Goal: Information Seeking & Learning: Compare options

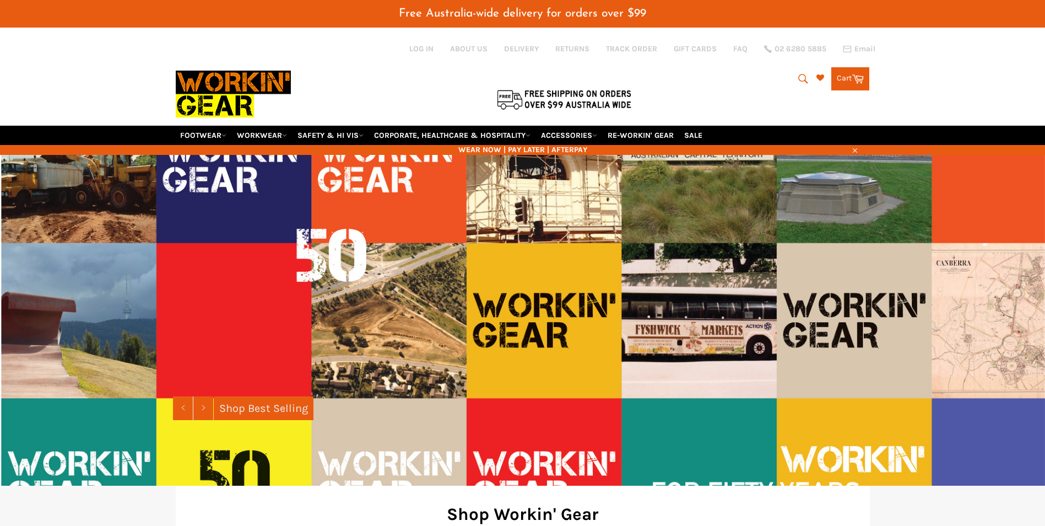
click at [798, 77] on icon "submit" at bounding box center [803, 79] width 12 height 12
click at [735, 80] on input "Search" at bounding box center [758, 79] width 138 height 21
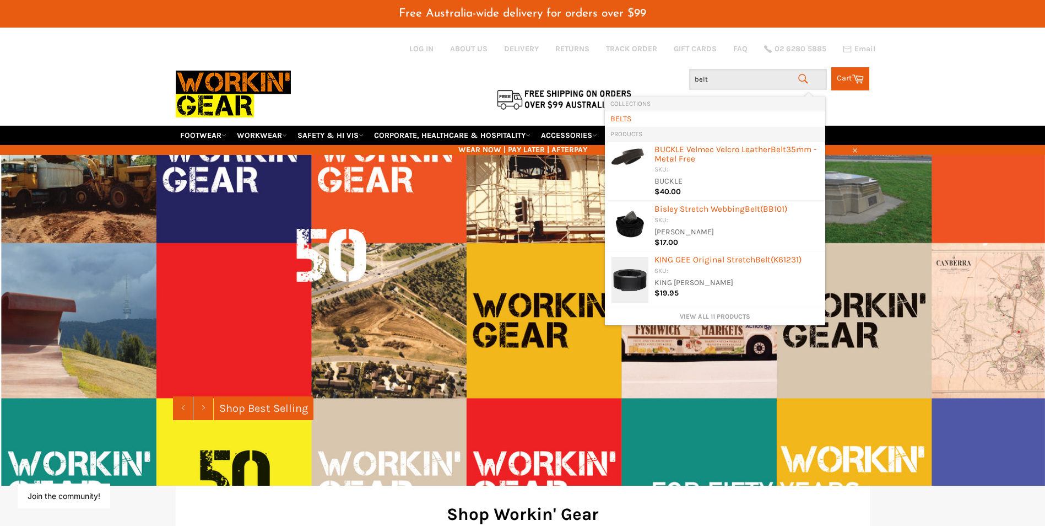
type input "belts"
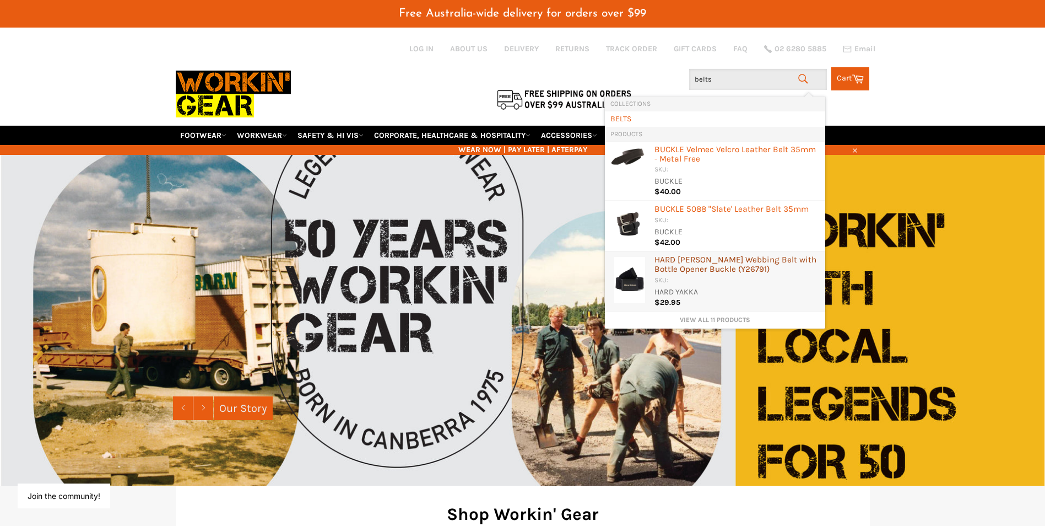
click at [705, 269] on div "HARD [PERSON_NAME] Webbing Belt with Bottle Opener Buckle (Y26791)" at bounding box center [737, 265] width 165 height 20
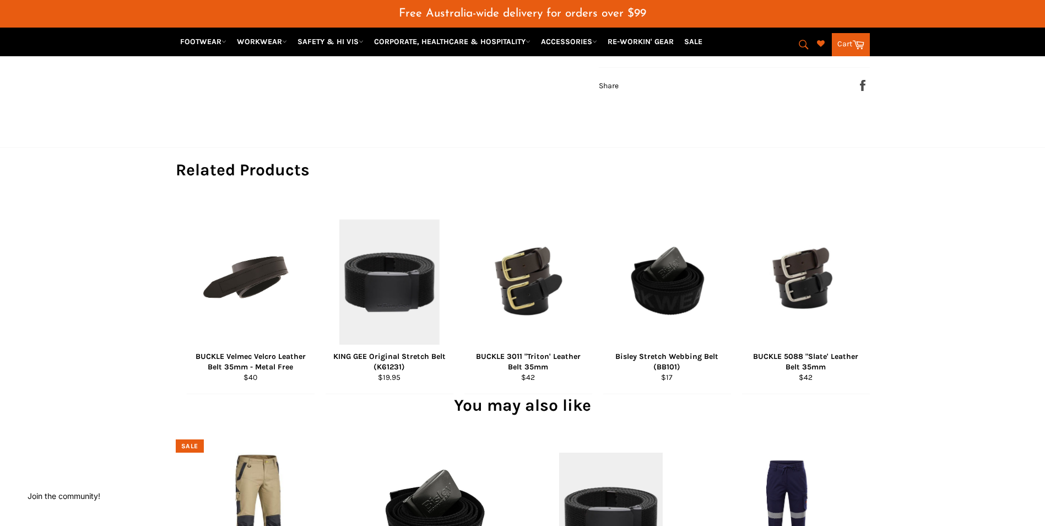
scroll to position [716, 0]
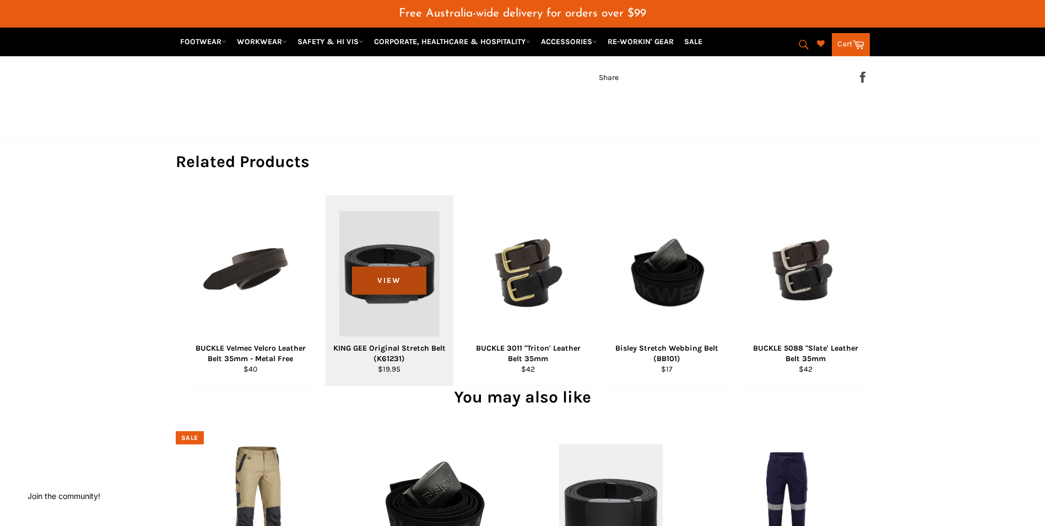
click at [397, 294] on span "View" at bounding box center [389, 280] width 74 height 28
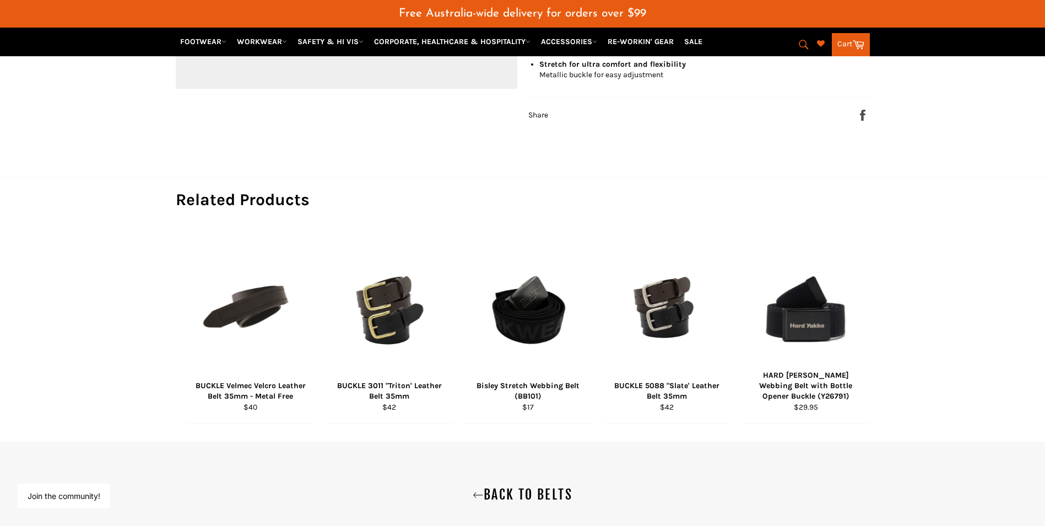
scroll to position [551, 0]
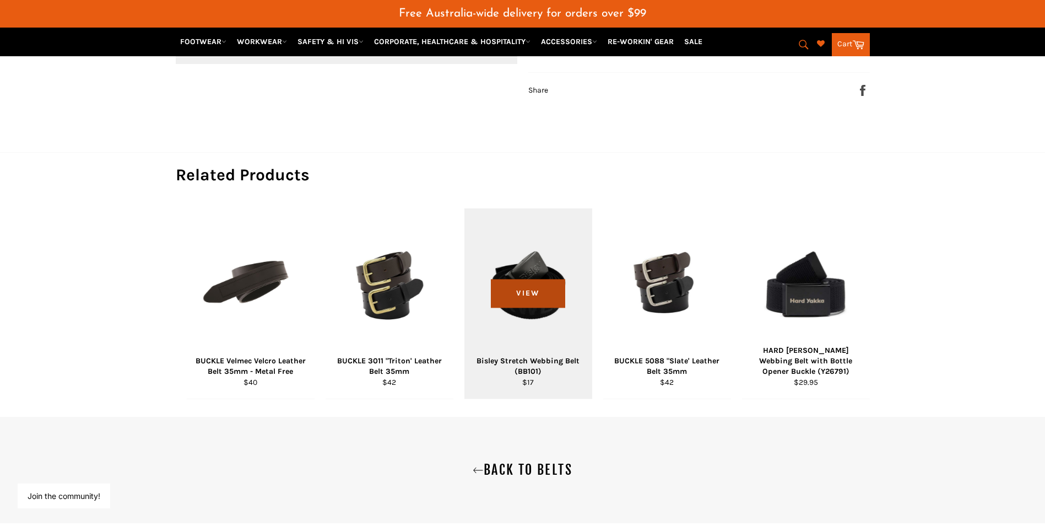
click at [519, 303] on span "View" at bounding box center [528, 293] width 74 height 28
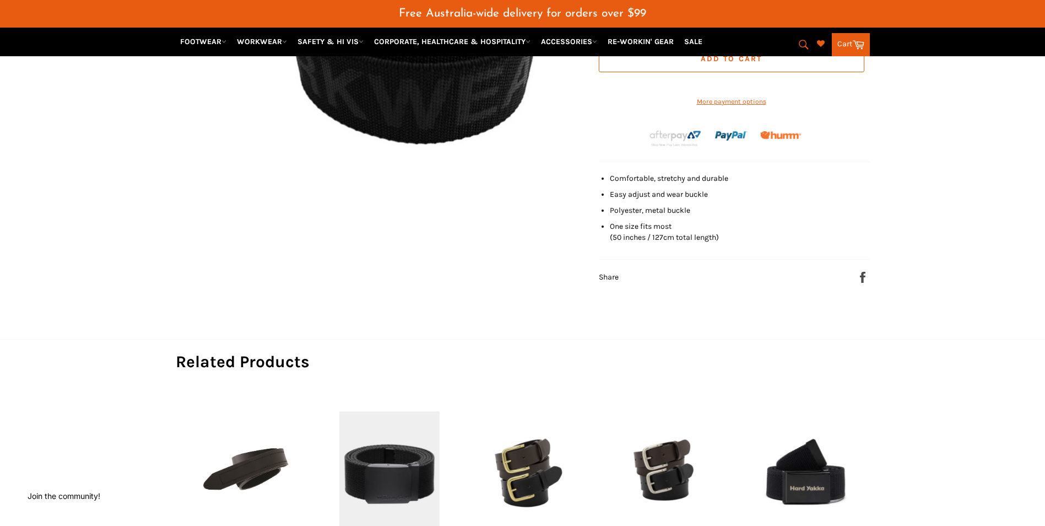
scroll to position [331, 0]
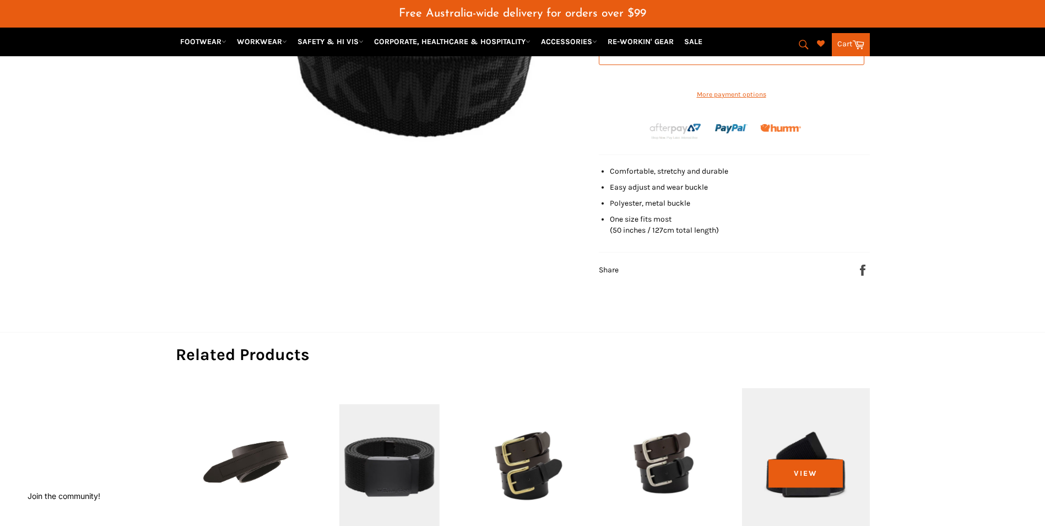
click at [800, 473] on div "View" at bounding box center [806, 483] width 128 height 190
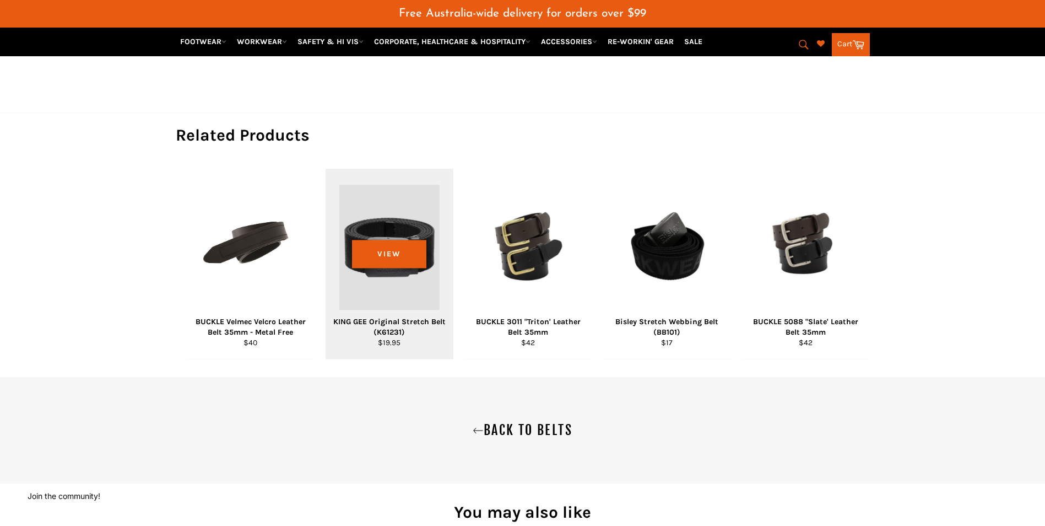
scroll to position [743, 0]
click at [402, 266] on span "View" at bounding box center [389, 253] width 74 height 28
click at [397, 267] on span "View" at bounding box center [389, 253] width 74 height 28
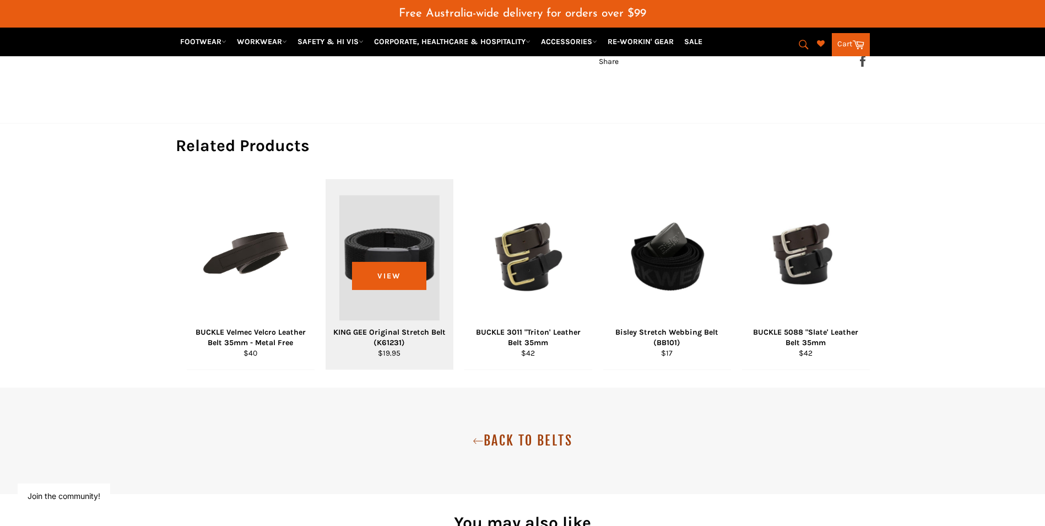
scroll to position [688, 0]
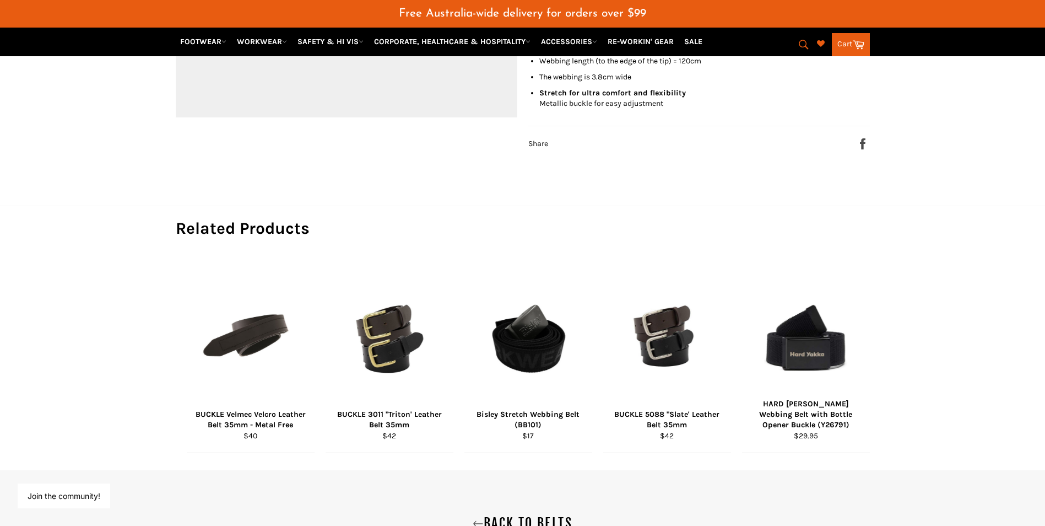
scroll to position [523, 0]
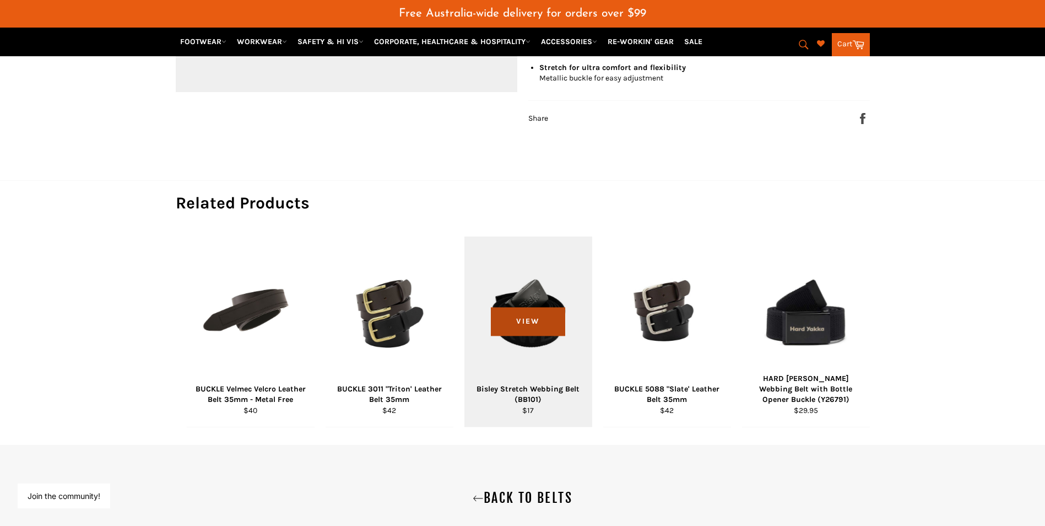
click at [523, 336] on span "View" at bounding box center [528, 321] width 74 height 28
click at [525, 336] on span "View" at bounding box center [528, 321] width 74 height 28
click at [527, 334] on span "View" at bounding box center [528, 321] width 74 height 28
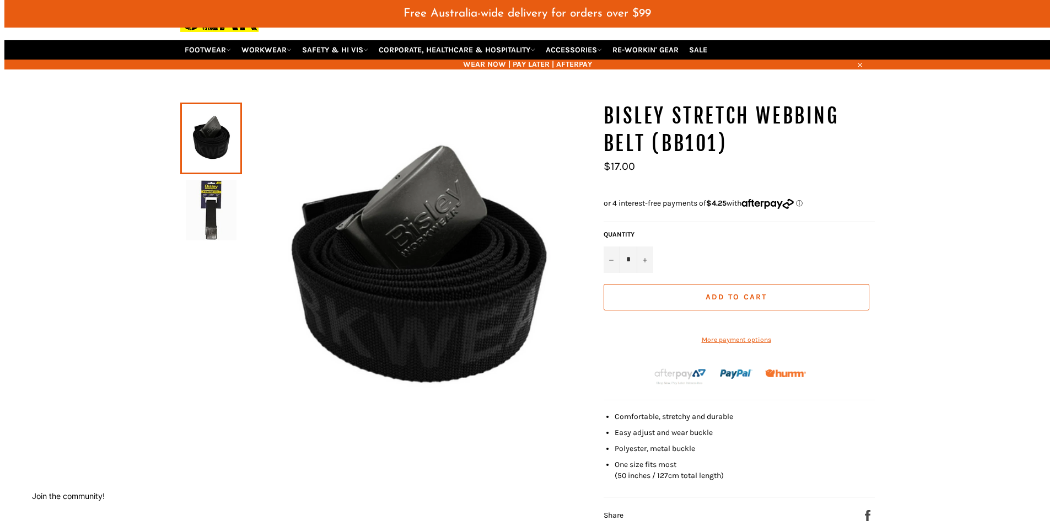
scroll to position [82, 0]
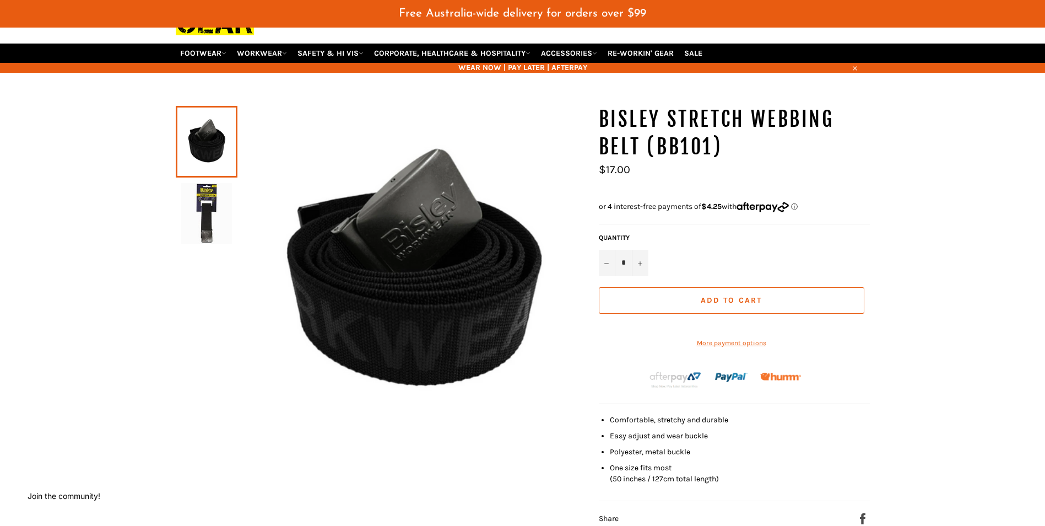
click at [441, 272] on img at bounding box center [413, 272] width 350 height 333
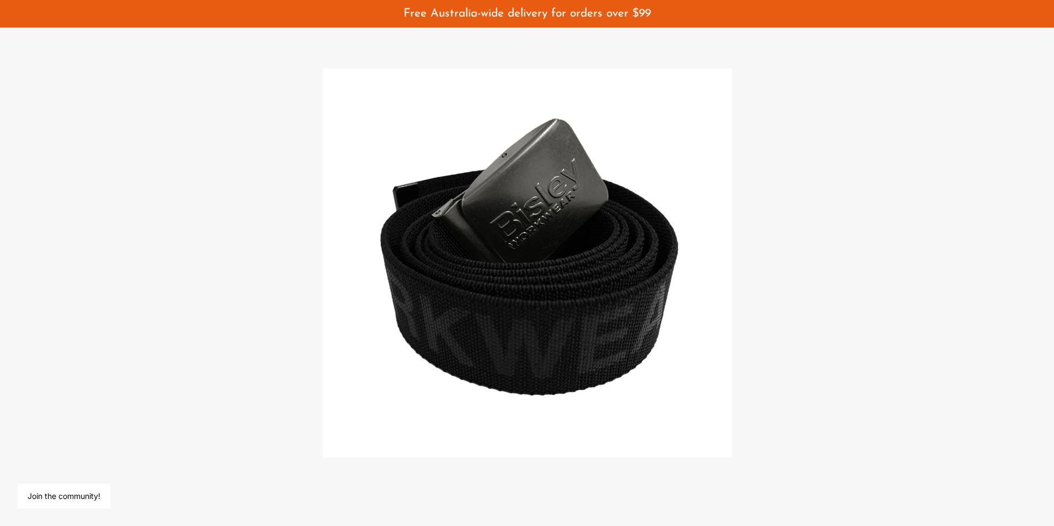
click at [502, 275] on img at bounding box center [526, 262] width 409 height 389
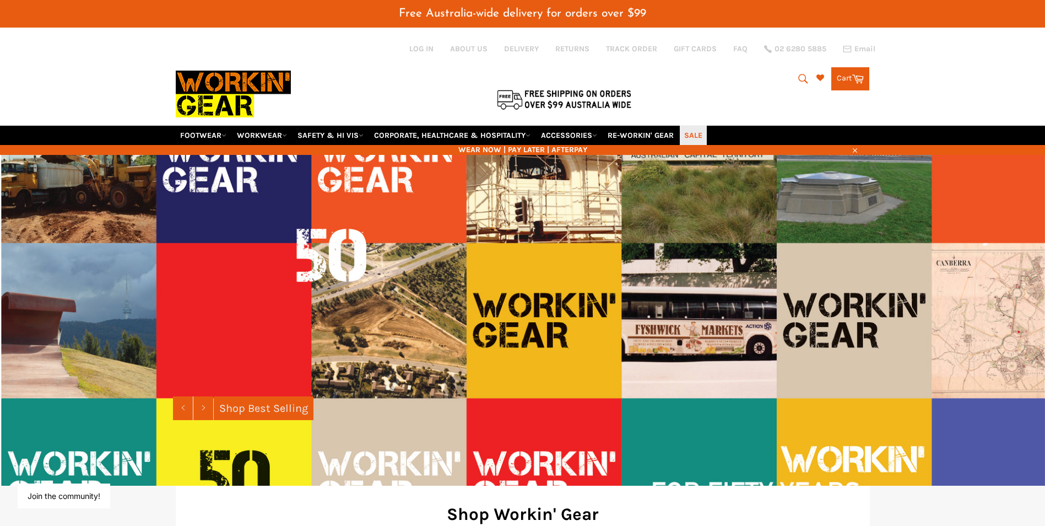
click at [701, 137] on link "SALE" at bounding box center [693, 135] width 27 height 19
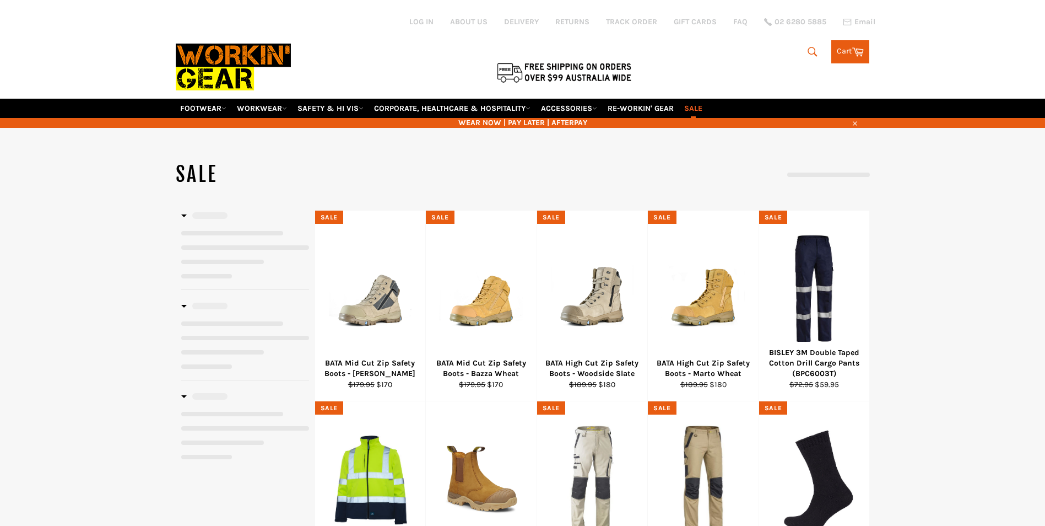
select select "**********"
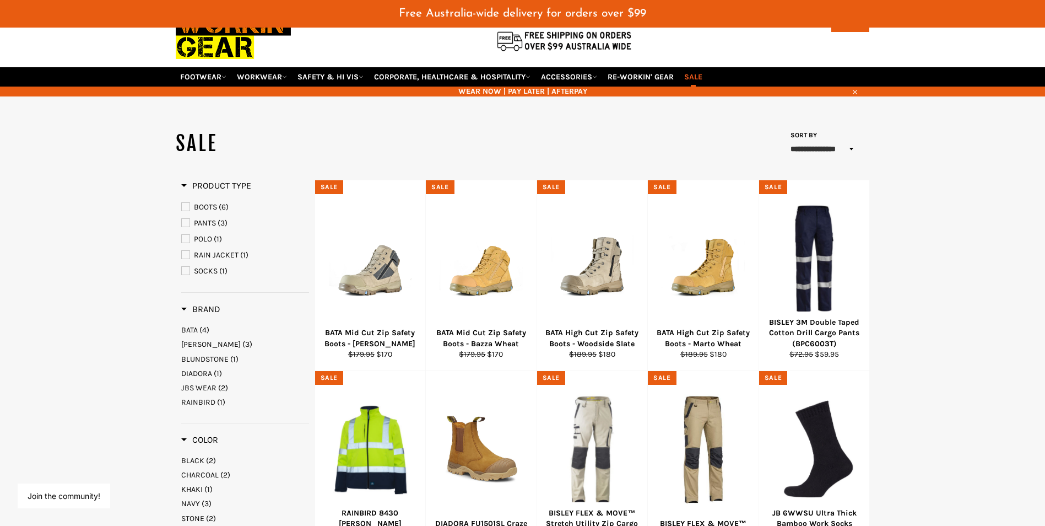
scroll to position [55, 0]
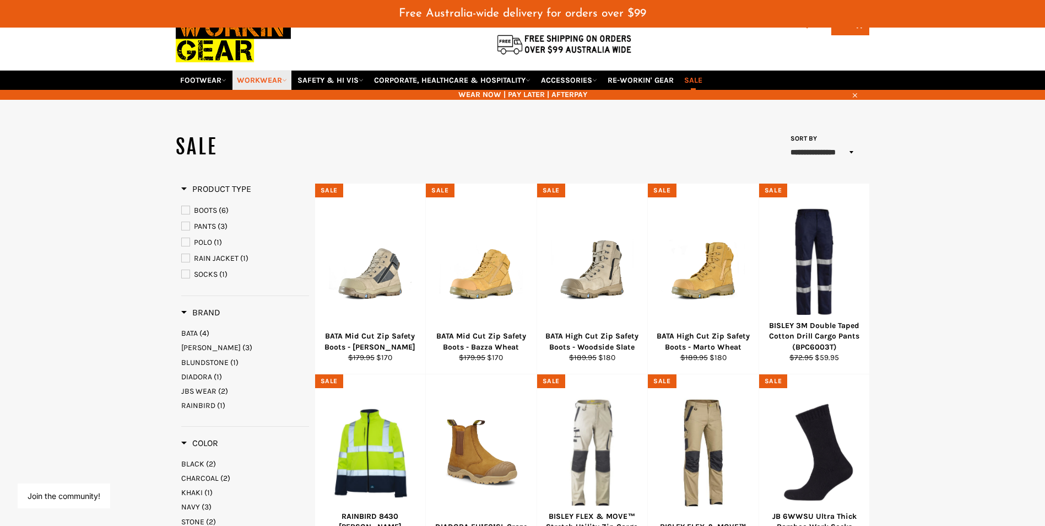
click at [247, 79] on link "WORKWEAR" at bounding box center [262, 80] width 59 height 19
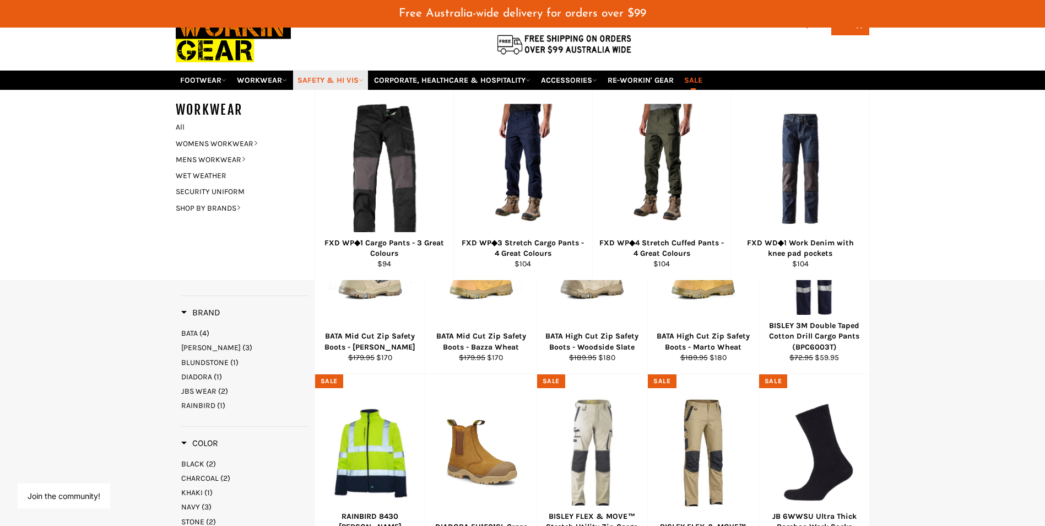
click at [321, 78] on link "SAFETY & HI VIS" at bounding box center [330, 80] width 75 height 19
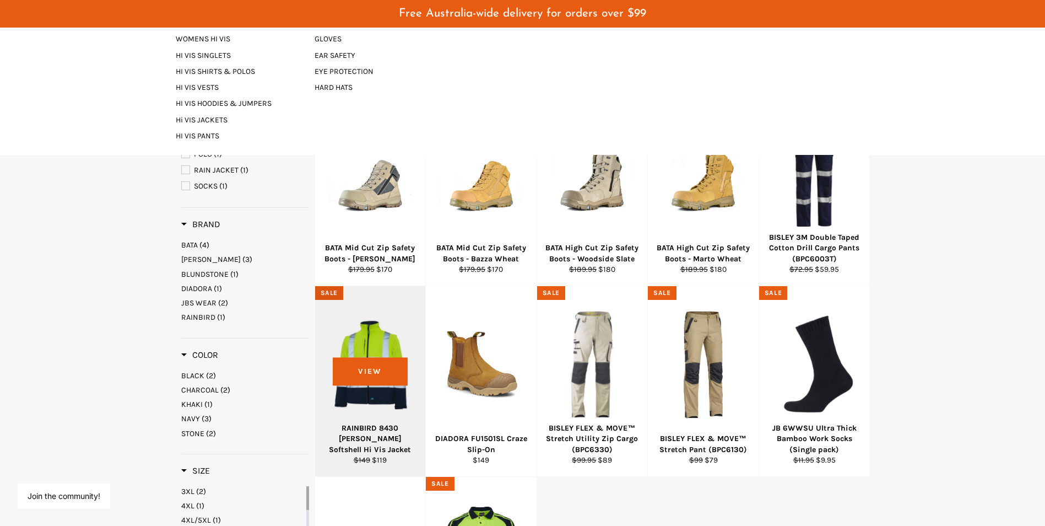
scroll to position [0, 0]
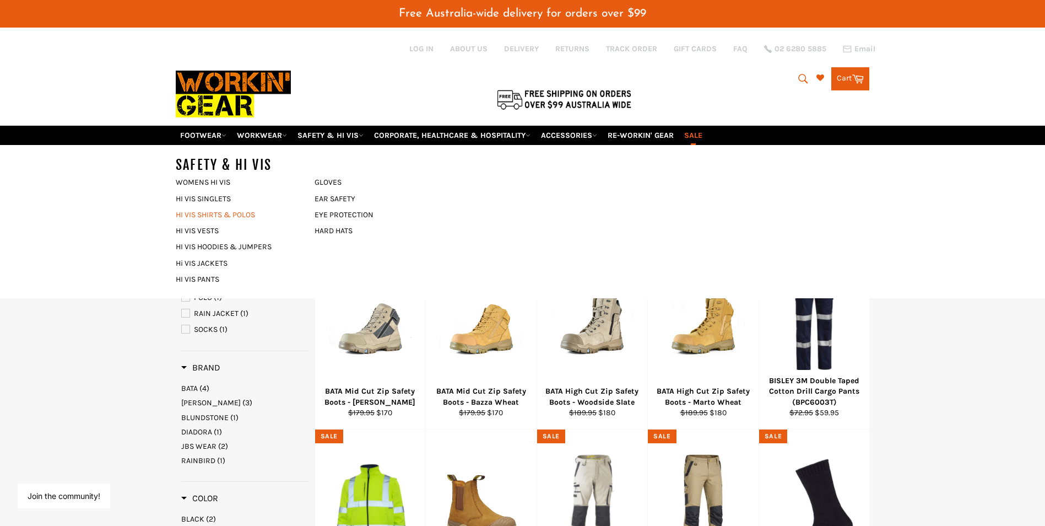
click at [213, 212] on link "HI VIS SHIRTS & POLOS" at bounding box center [236, 215] width 133 height 16
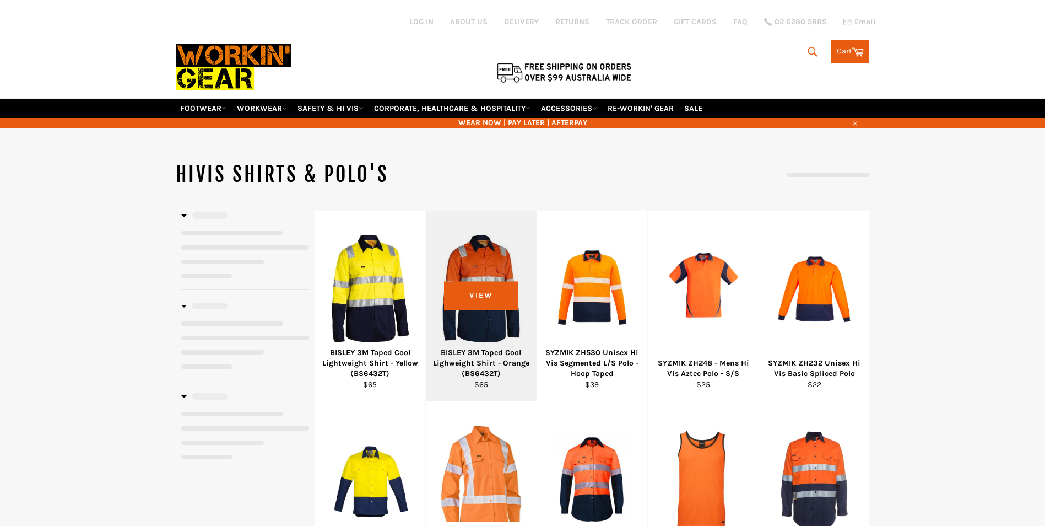
select select "******"
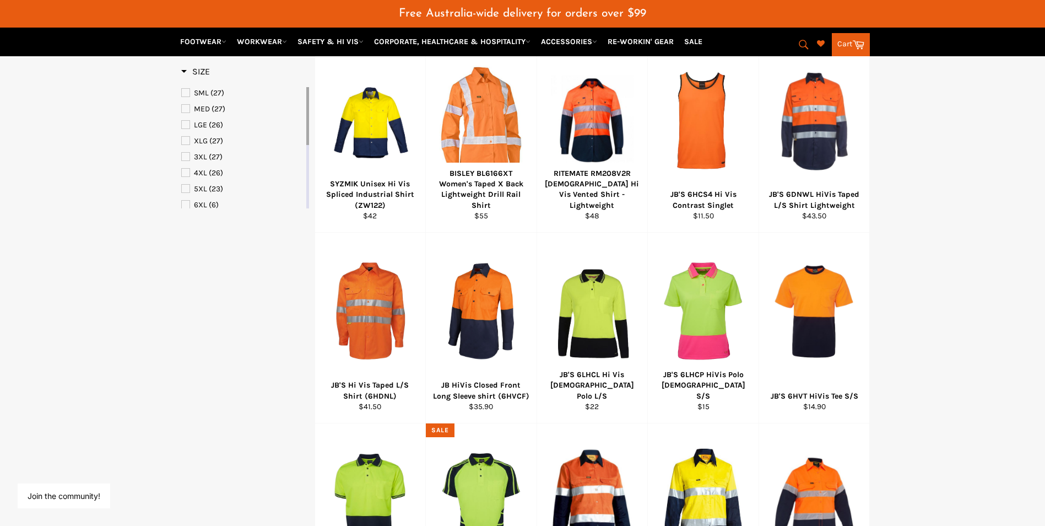
scroll to position [386, 0]
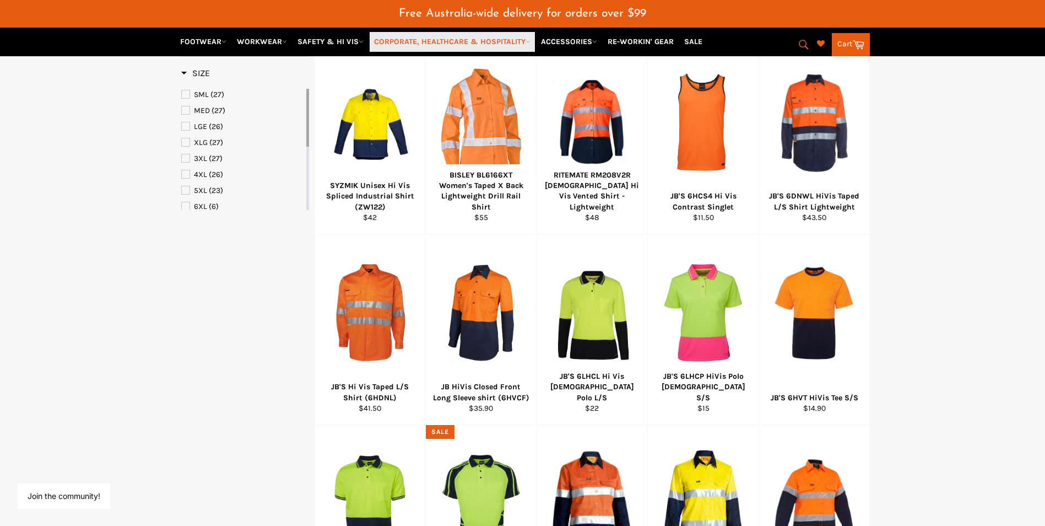
click at [412, 42] on link "CORPORATE, HEALTHCARE & HOSPITALITY" at bounding box center [452, 41] width 165 height 19
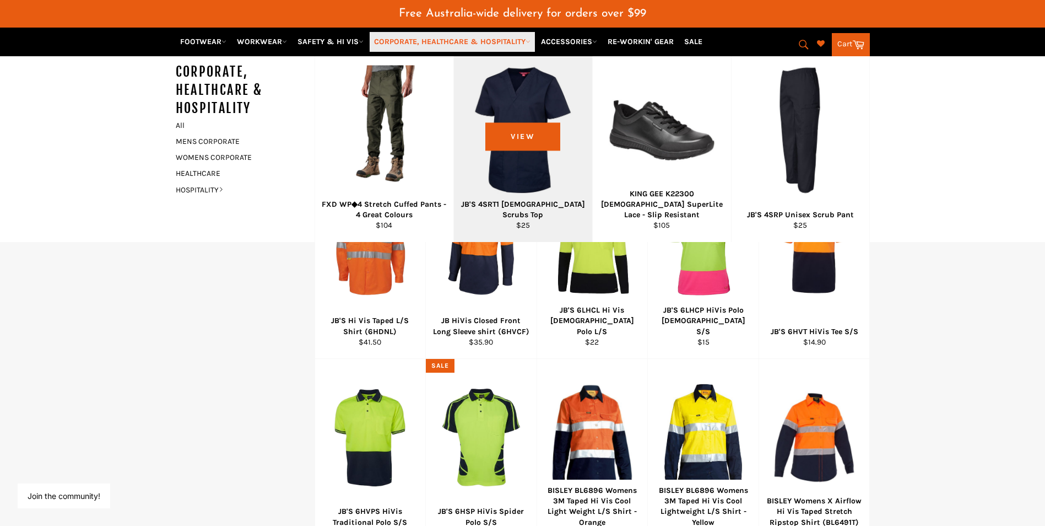
scroll to position [441, 0]
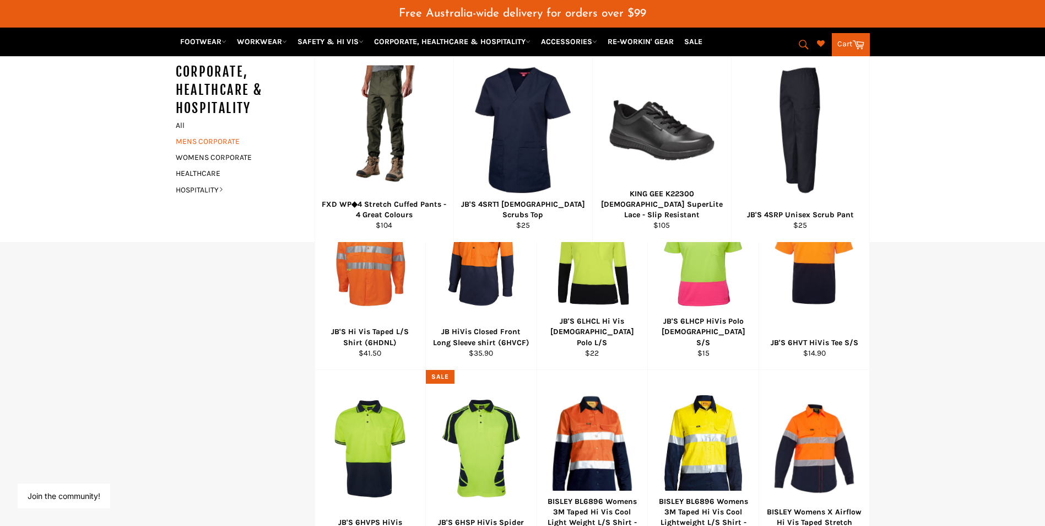
click at [220, 141] on link "MENS CORPORATE" at bounding box center [236, 141] width 133 height 16
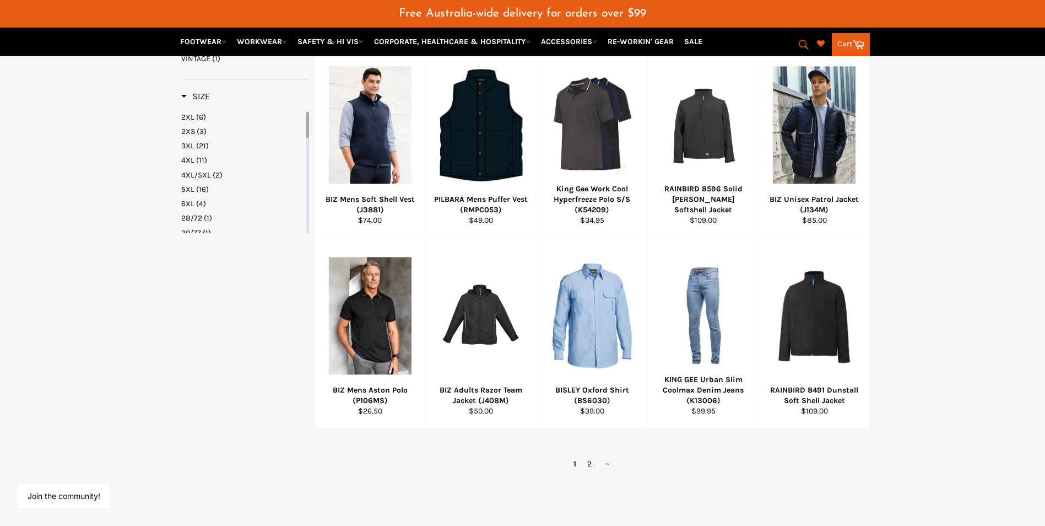
scroll to position [606, 0]
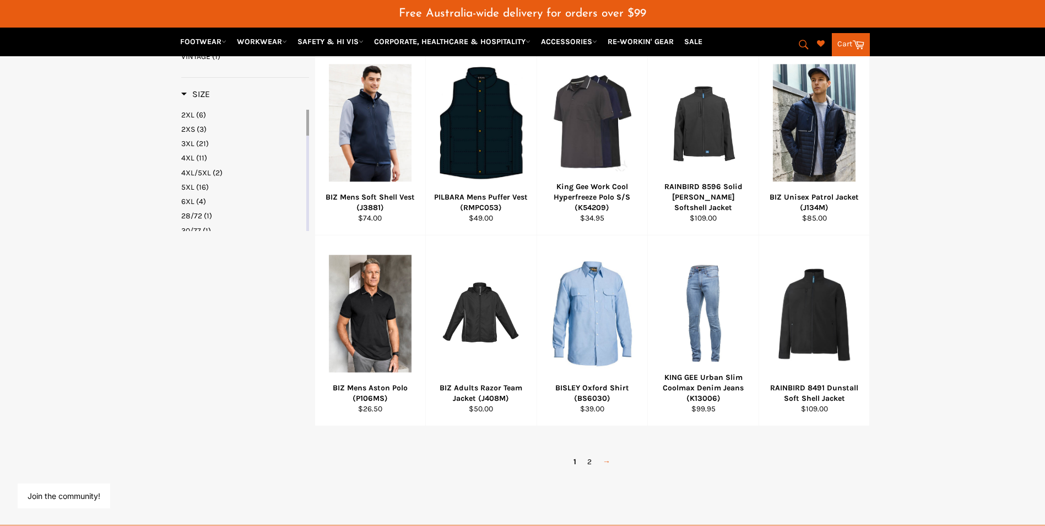
click at [611, 460] on link "→" at bounding box center [606, 462] width 19 height 16
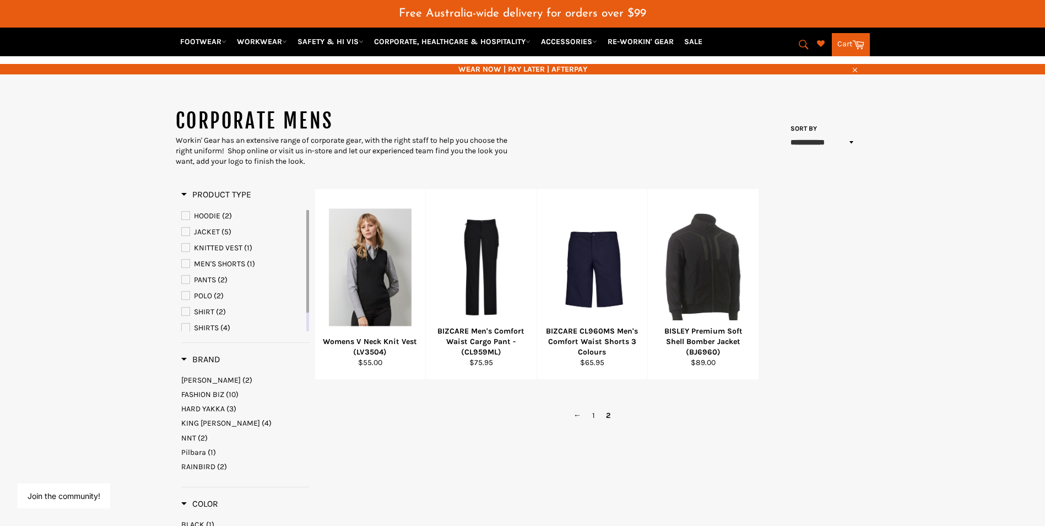
scroll to position [21, 0]
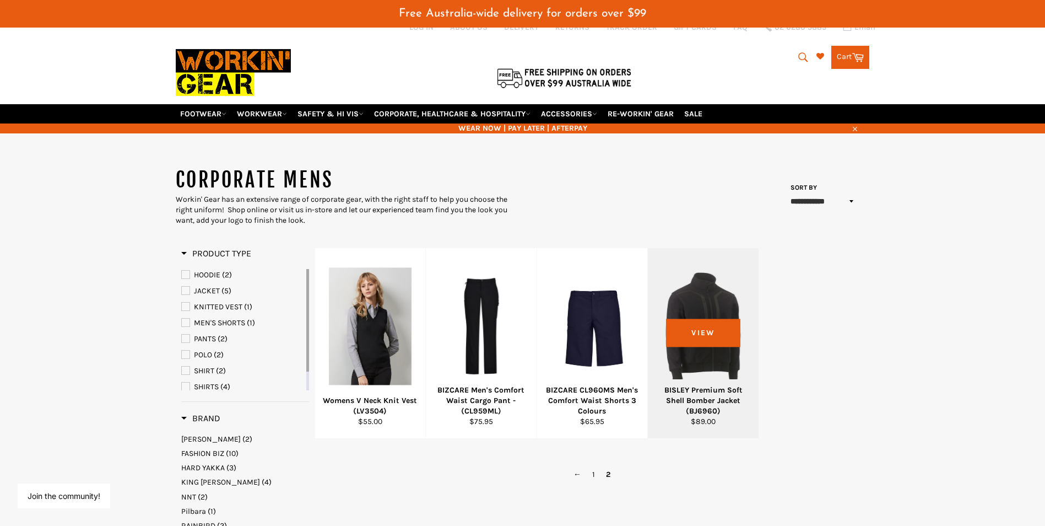
click at [694, 330] on div at bounding box center [703, 326] width 83 height 129
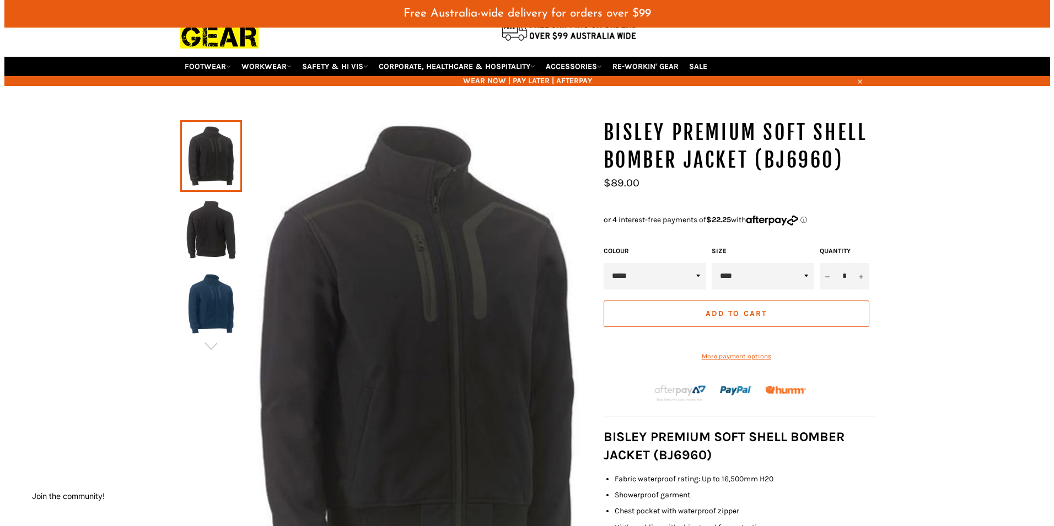
scroll to position [55, 0]
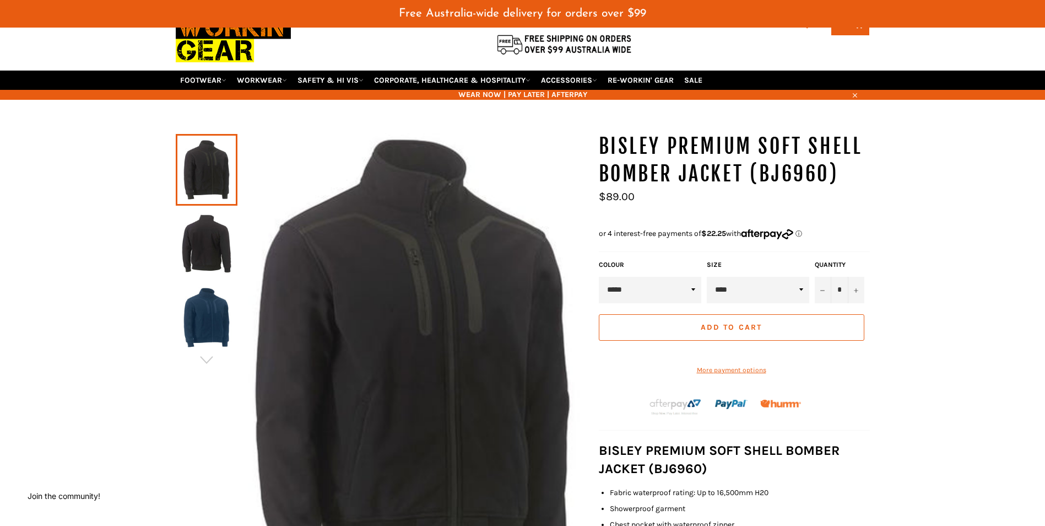
click at [214, 306] on img at bounding box center [206, 317] width 51 height 61
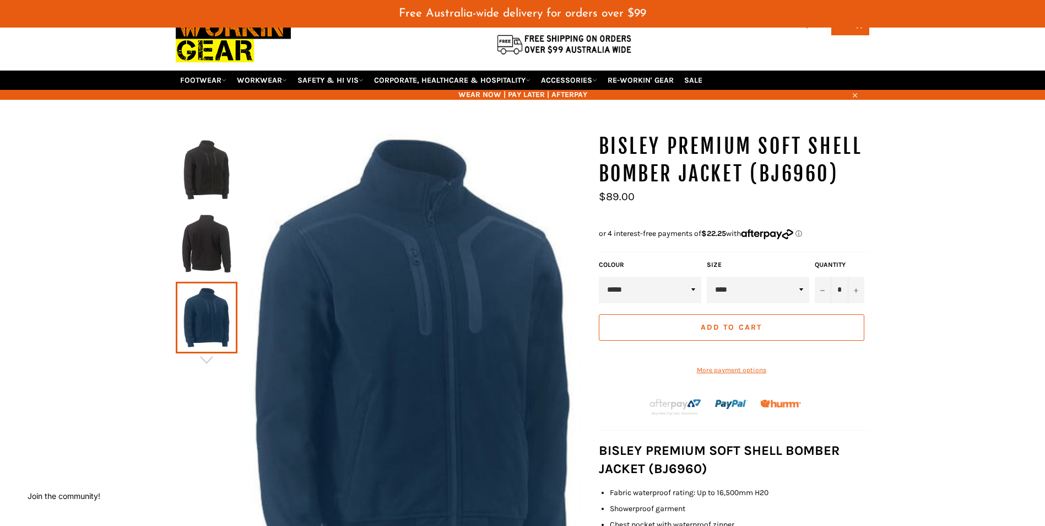
click at [407, 312] on img at bounding box center [413, 366] width 350 height 467
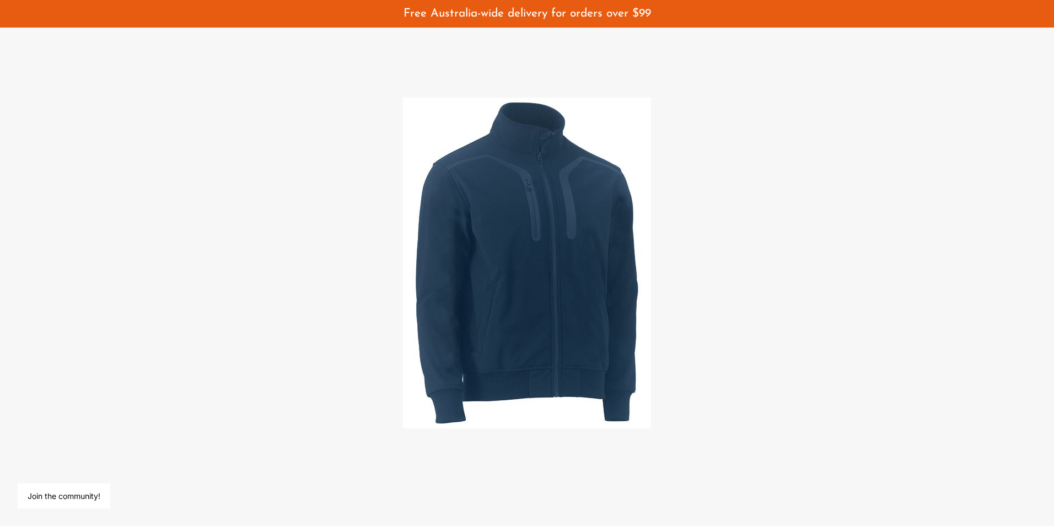
click at [521, 256] on img at bounding box center [527, 263] width 248 height 331
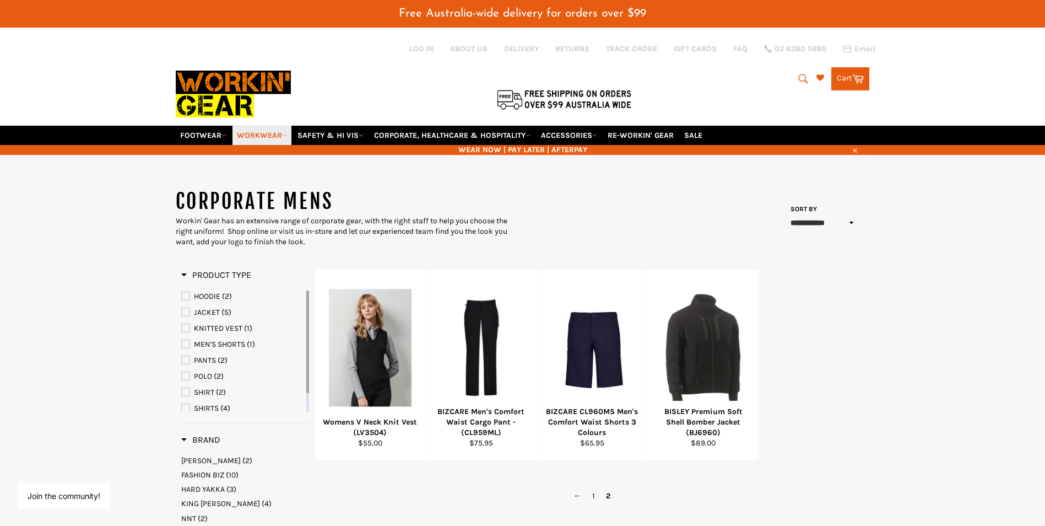
click at [253, 132] on link "WORKWEAR" at bounding box center [262, 135] width 59 height 19
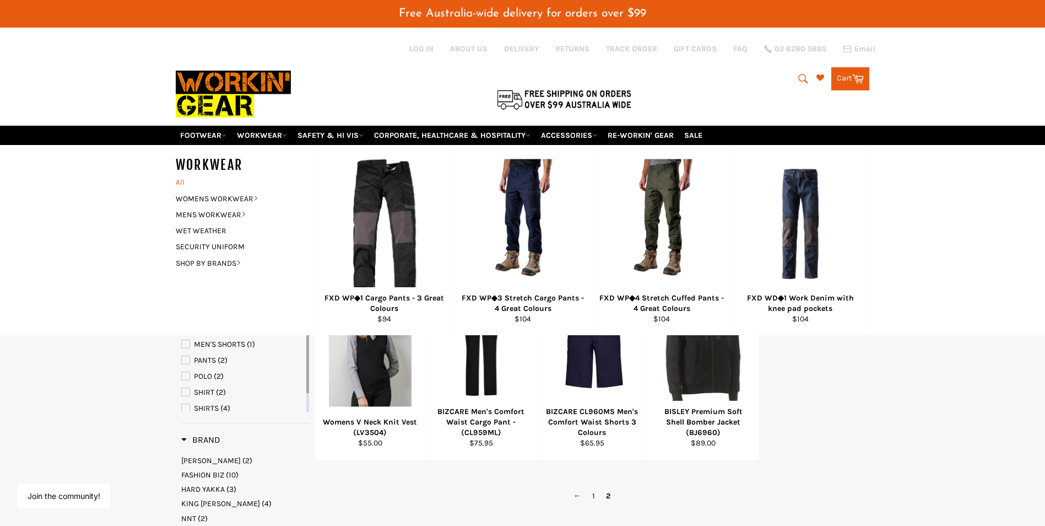
click at [180, 185] on link "All" at bounding box center [242, 182] width 144 height 16
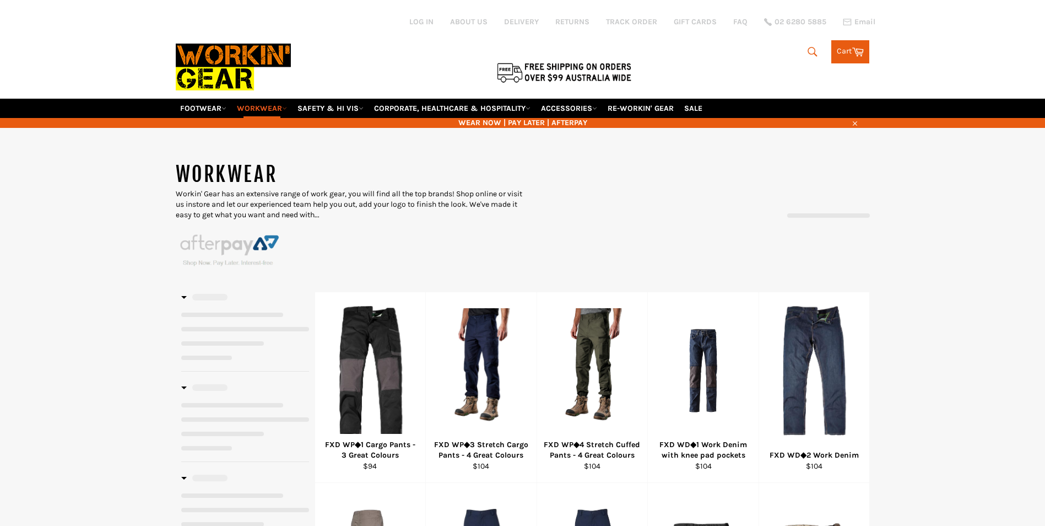
select select "******"
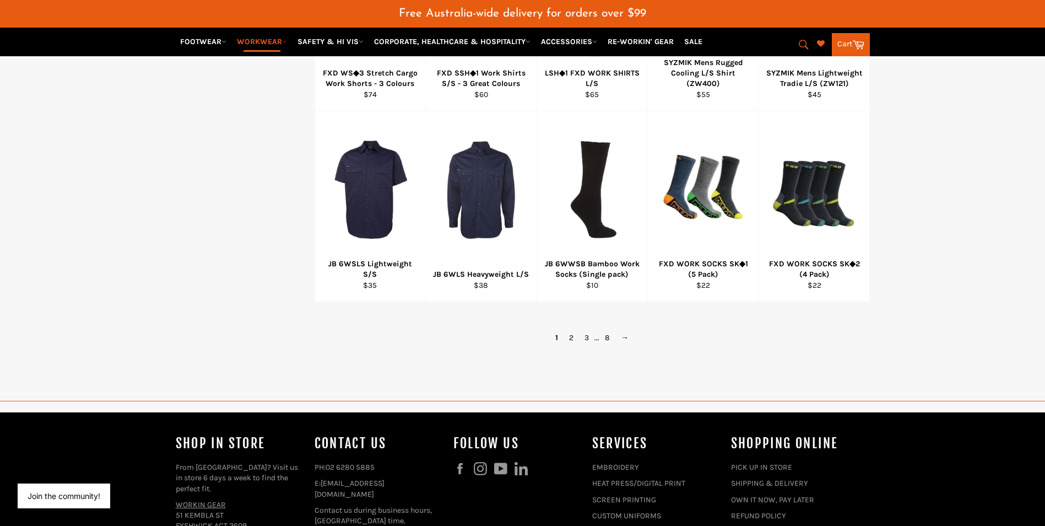
scroll to position [827, 0]
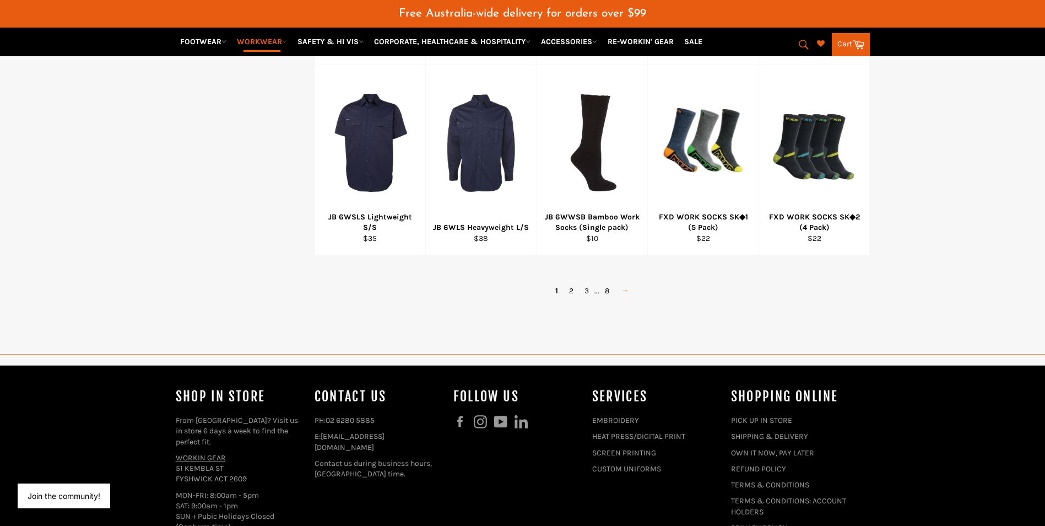
click at [625, 291] on link "→" at bounding box center [625, 291] width 19 height 16
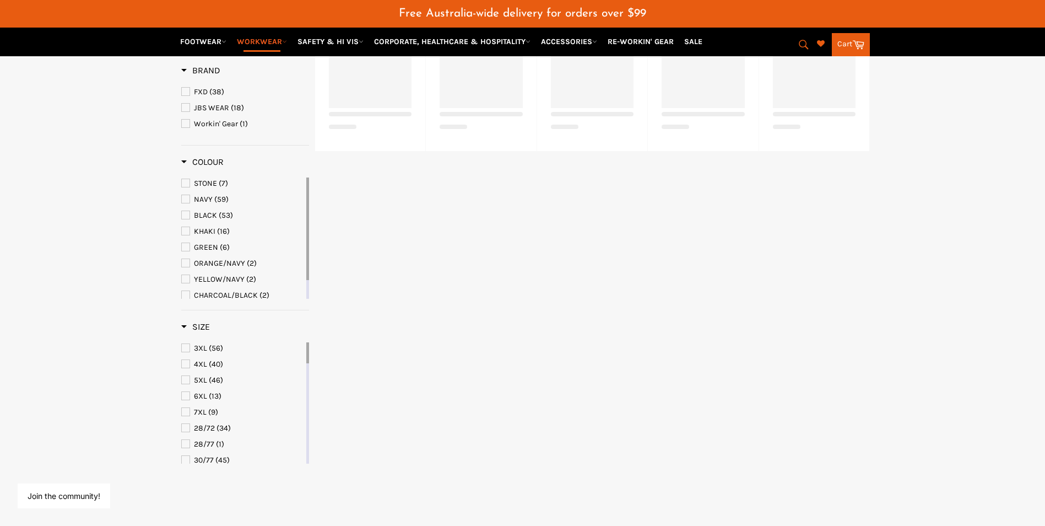
scroll to position [292, 0]
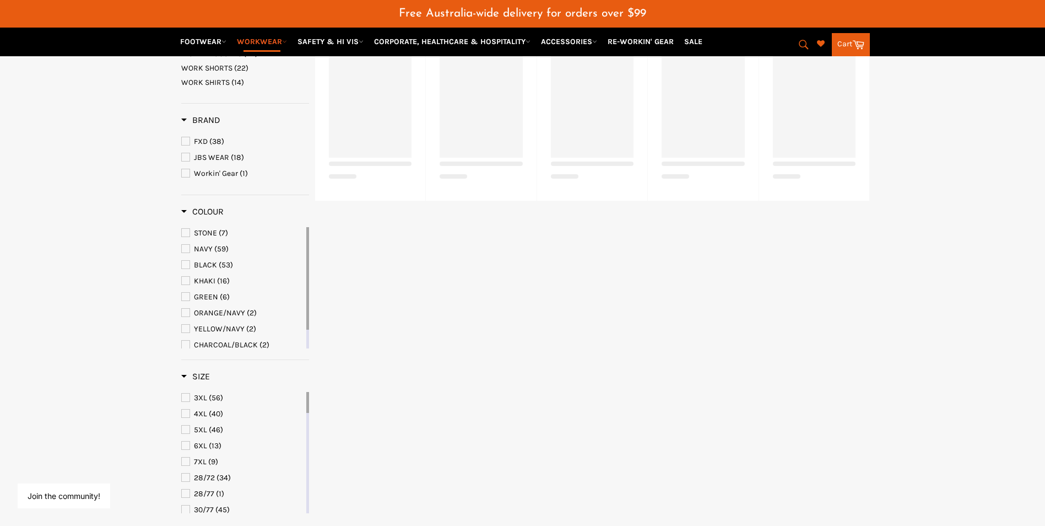
select select "******"
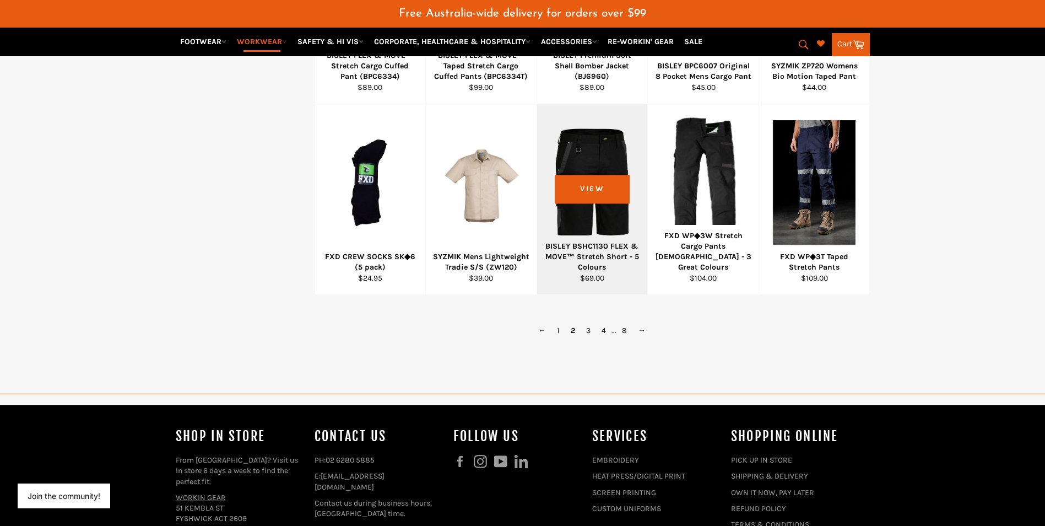
scroll to position [787, 0]
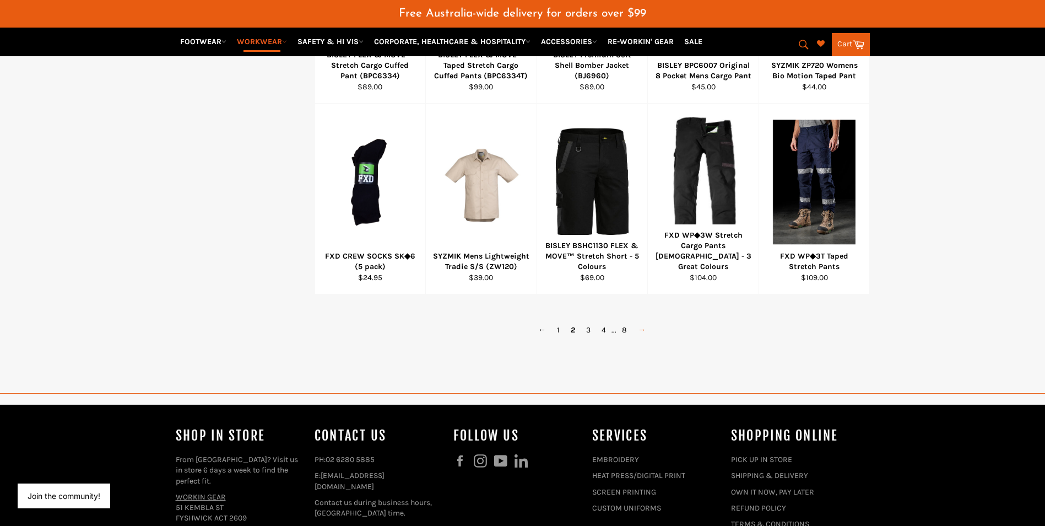
click at [642, 331] on link "→" at bounding box center [642, 330] width 19 height 16
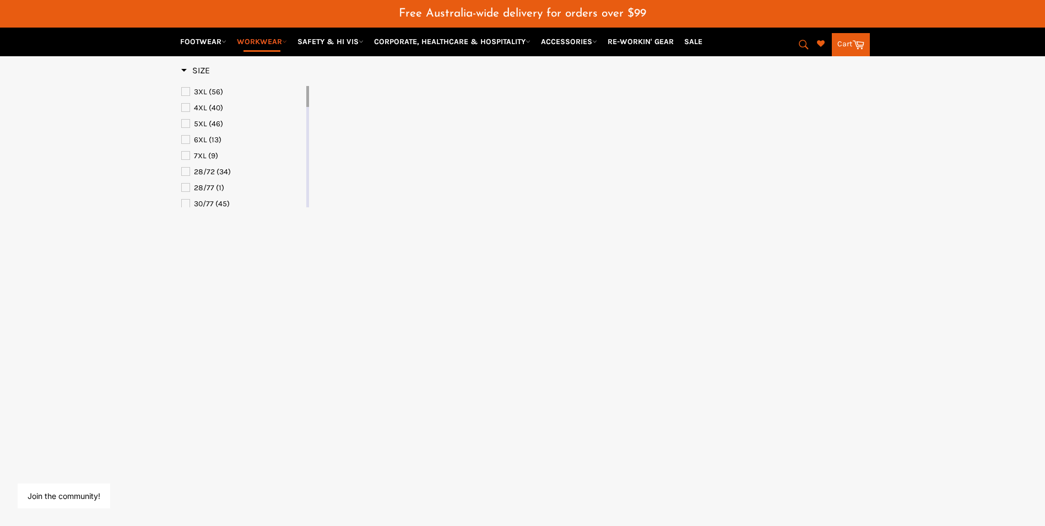
select select "******"
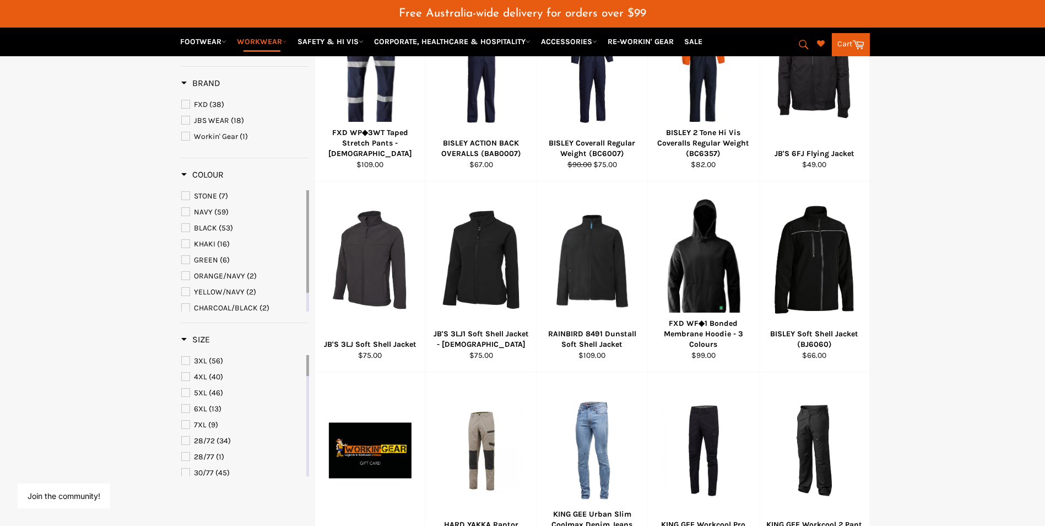
scroll to position [292, 0]
